Goal: Find specific page/section: Find specific page/section

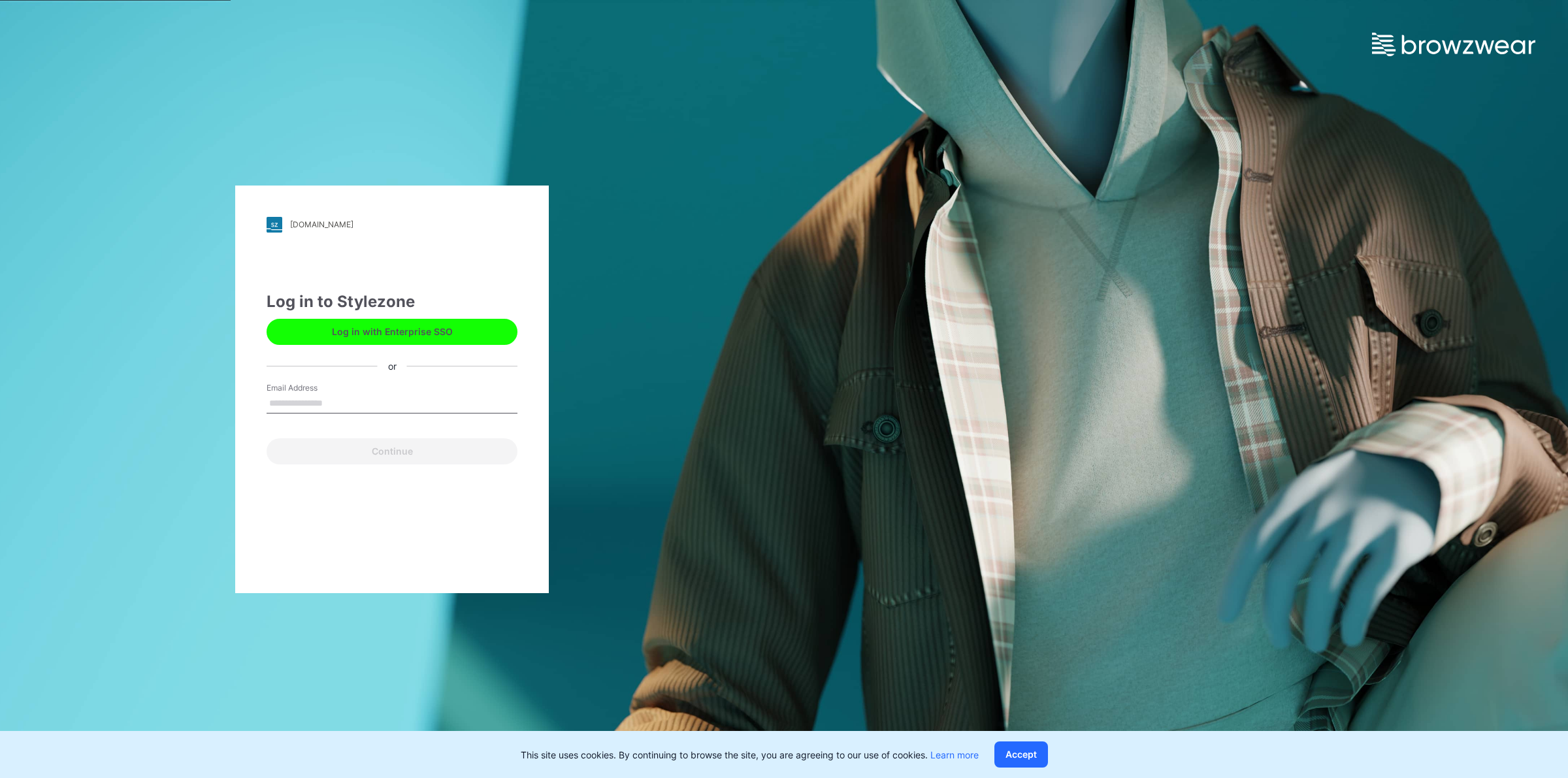
click at [400, 335] on button "Log in with Enterprise SSO" at bounding box center [392, 331] width 251 height 26
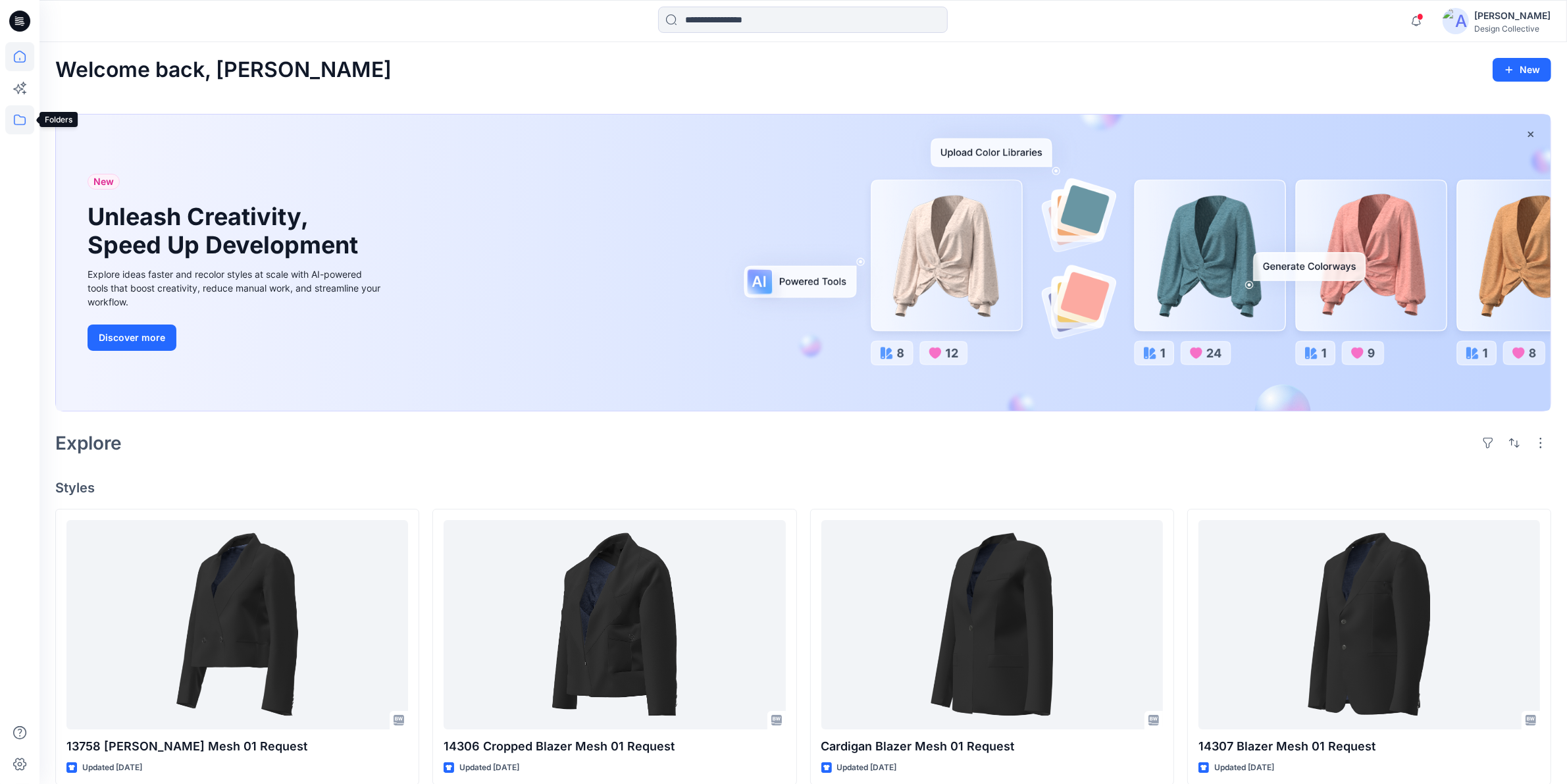
click at [19, 122] on icon at bounding box center [19, 120] width 29 height 29
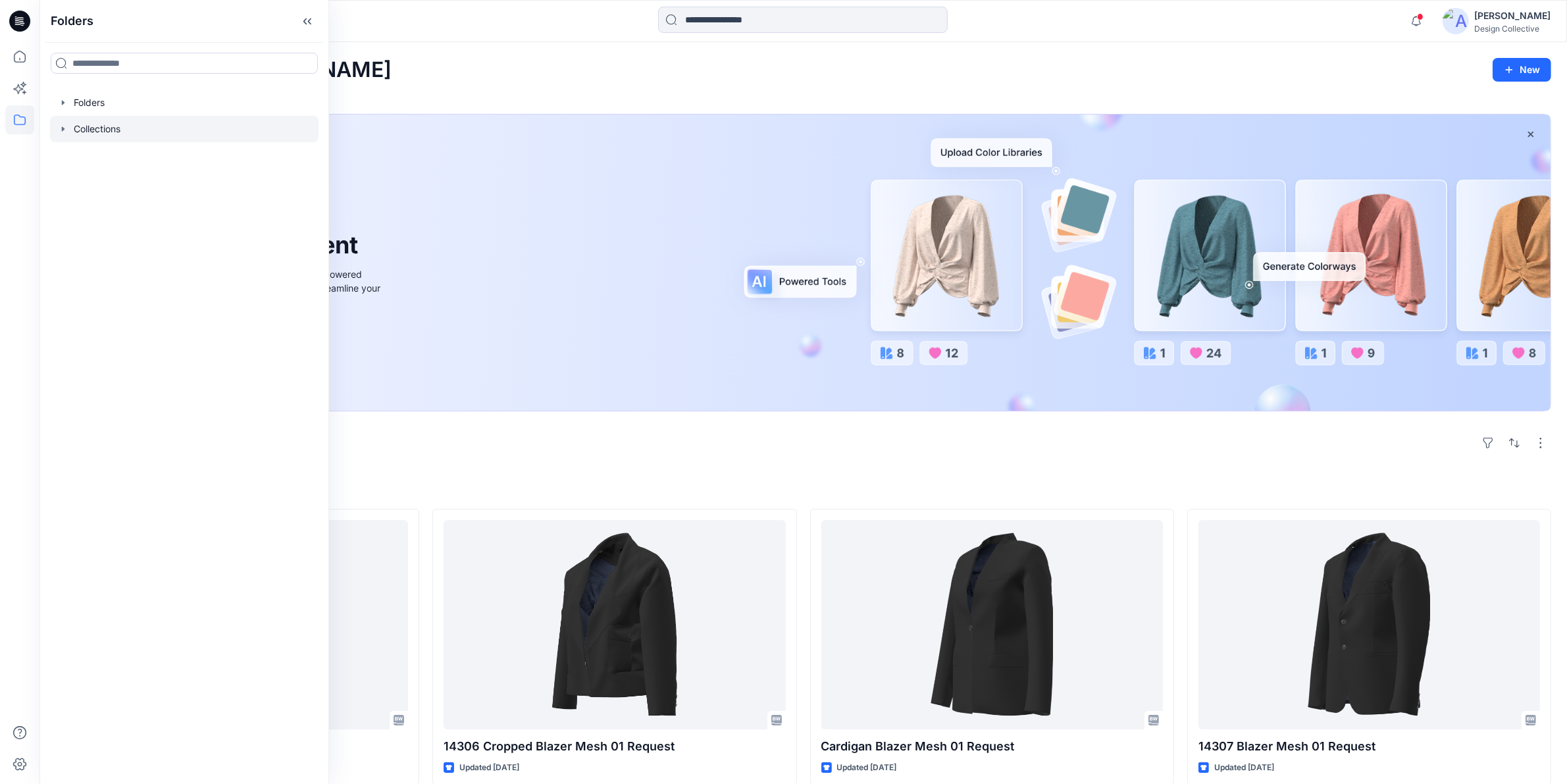
click at [61, 123] on icon "button" at bounding box center [63, 129] width 11 height 11
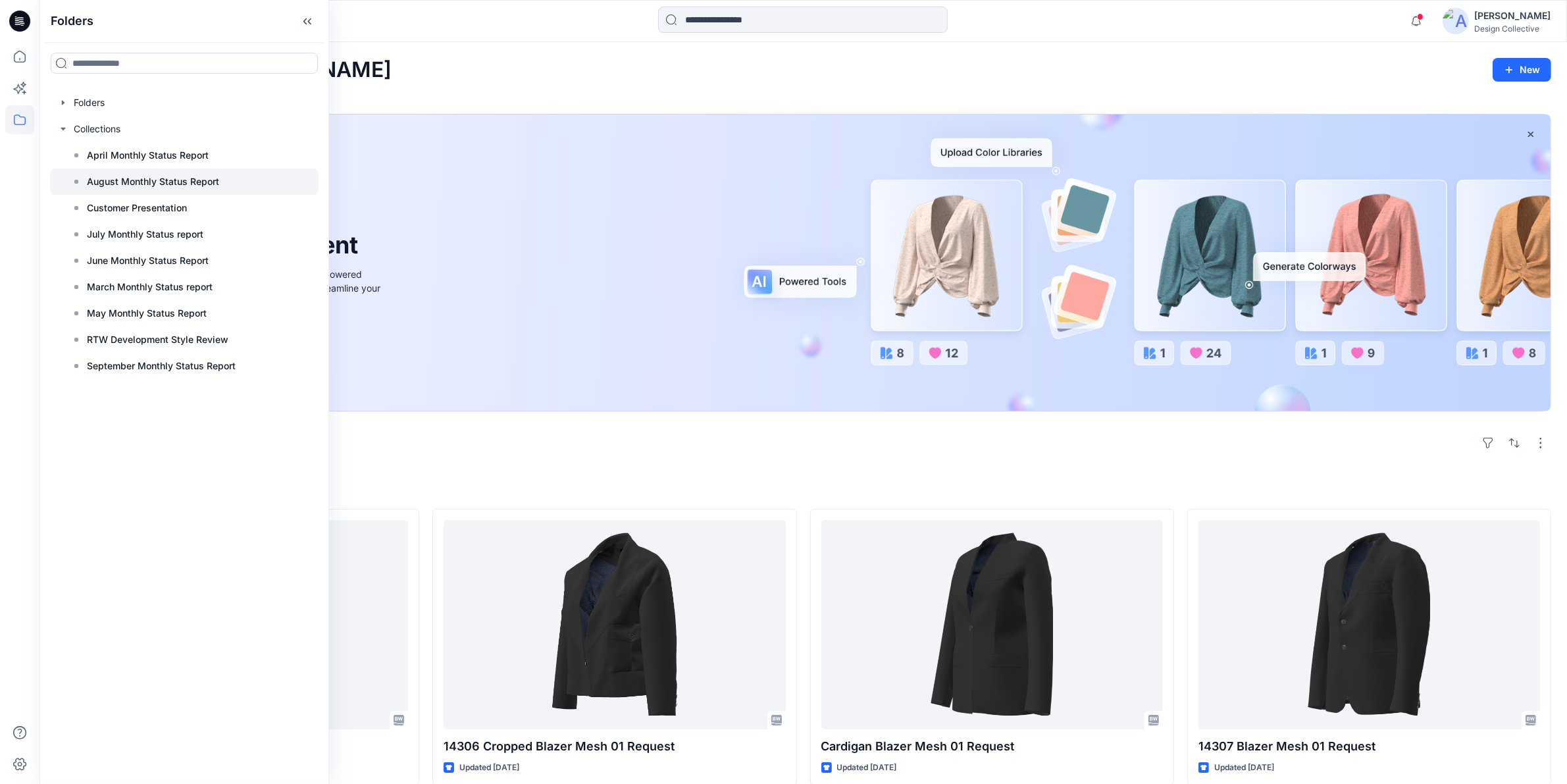
click at [130, 175] on p "August Monthly Status Report" at bounding box center [153, 181] width 132 height 16
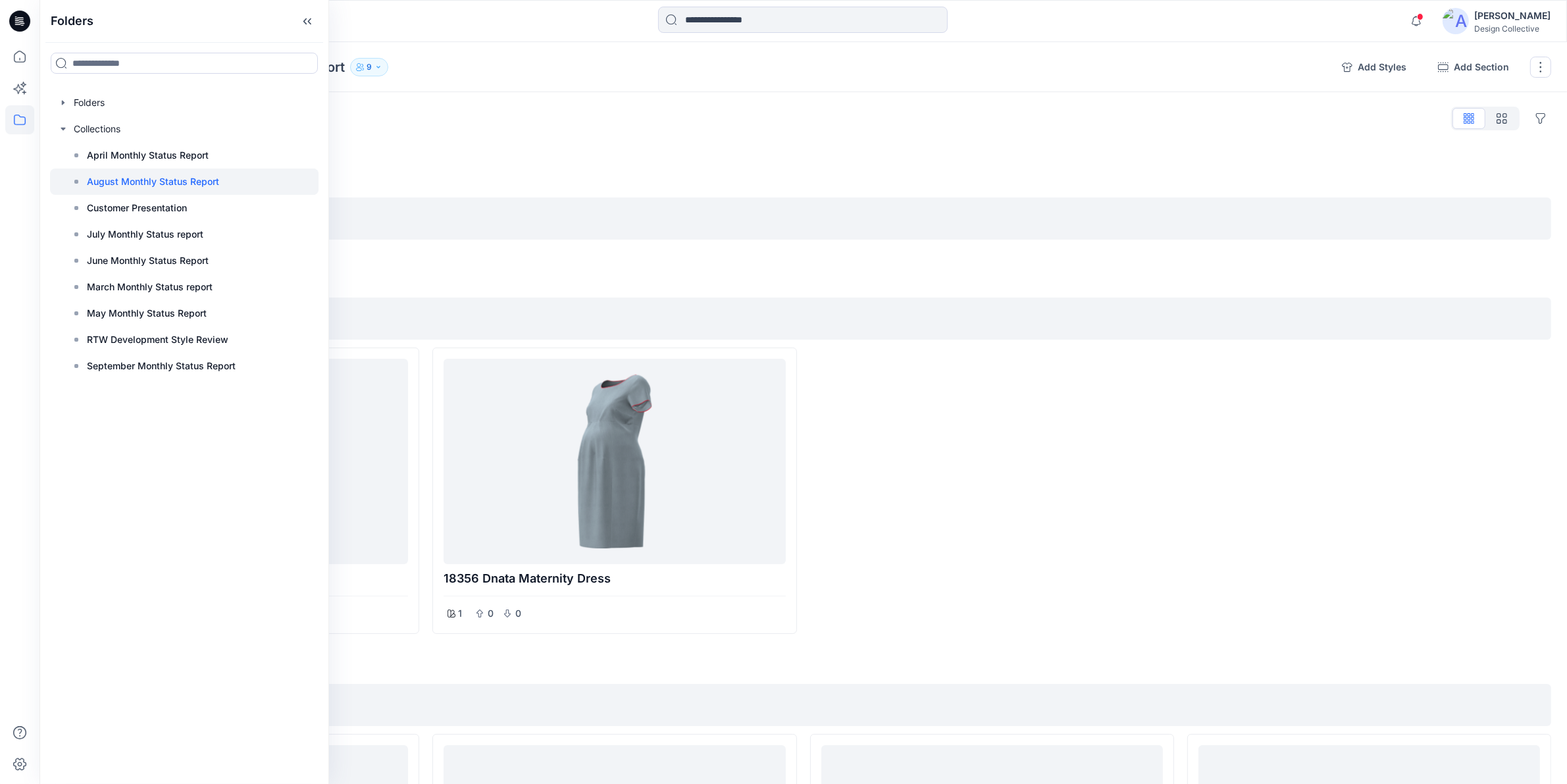
click at [175, 179] on p "August Monthly Status Report" at bounding box center [153, 181] width 132 height 16
click at [672, 208] on div "[PERSON_NAME]'s Styles 0 items Hide section Delete section" at bounding box center [804, 218] width 1496 height 42
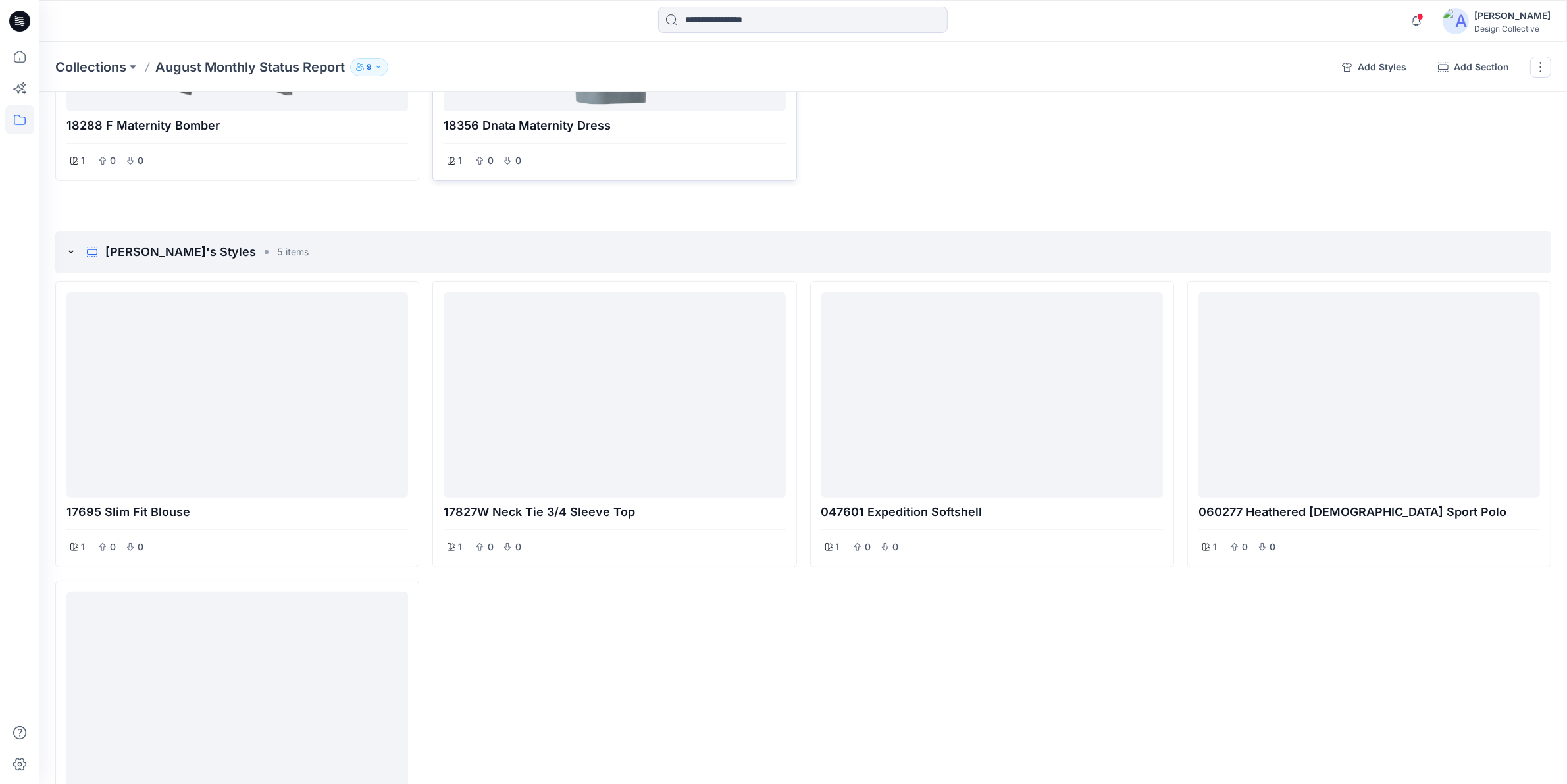
scroll to position [548, 0]
